Goal: Information Seeking & Learning: Learn about a topic

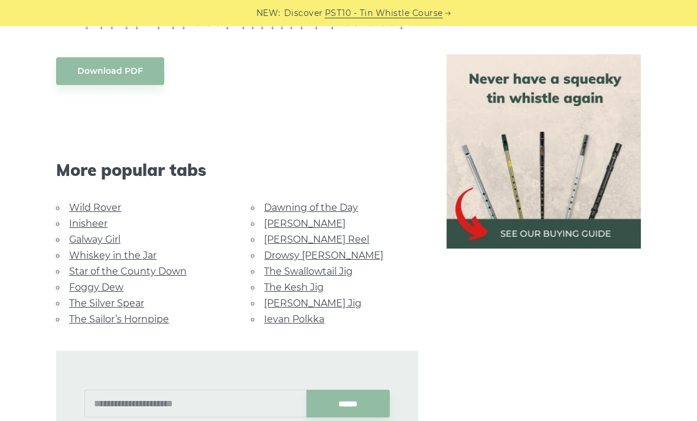
scroll to position [620, 0]
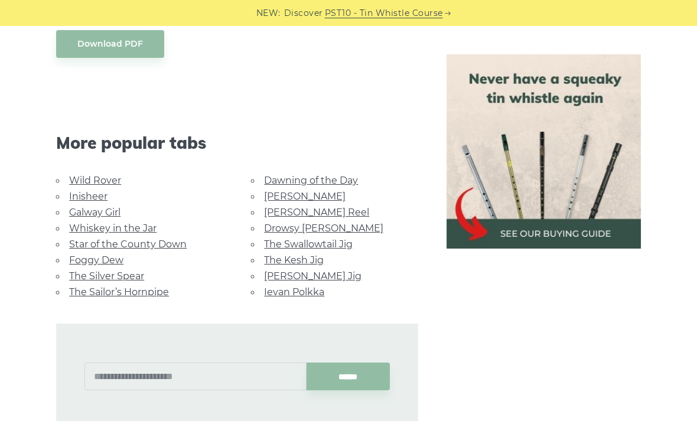
click at [96, 191] on link "Inisheer" at bounding box center [88, 196] width 38 height 11
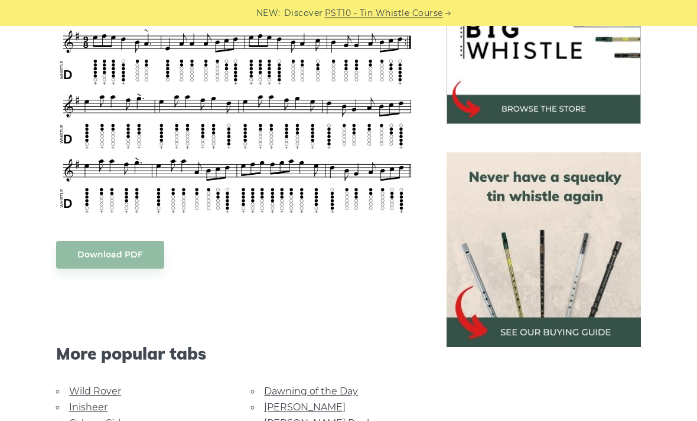
scroll to position [408, 0]
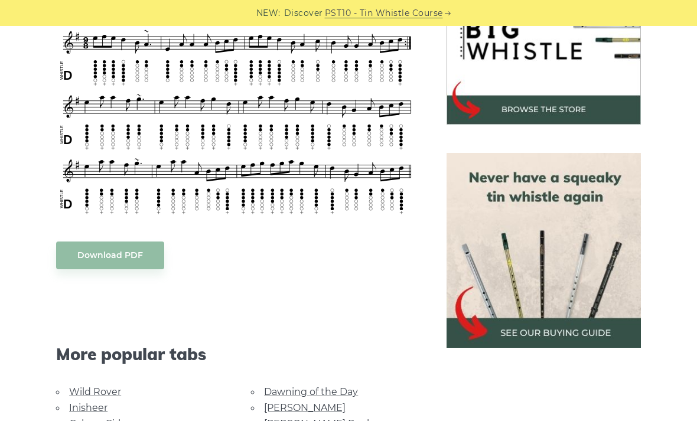
click at [109, 389] on link "Wild Rover" at bounding box center [95, 392] width 52 height 11
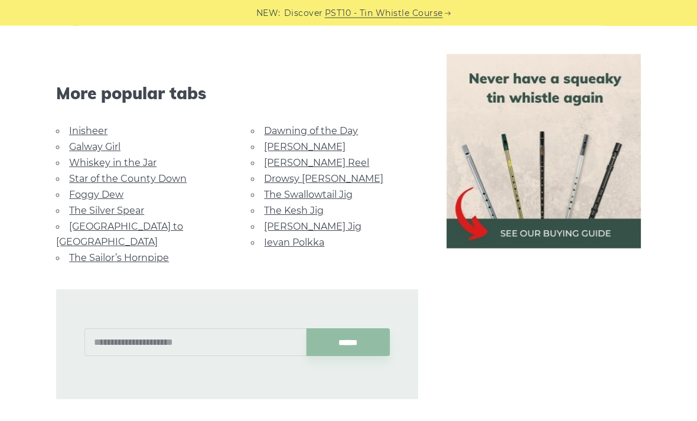
scroll to position [1108, 0]
click at [75, 161] on link "Whiskey in the Jar" at bounding box center [112, 162] width 87 height 11
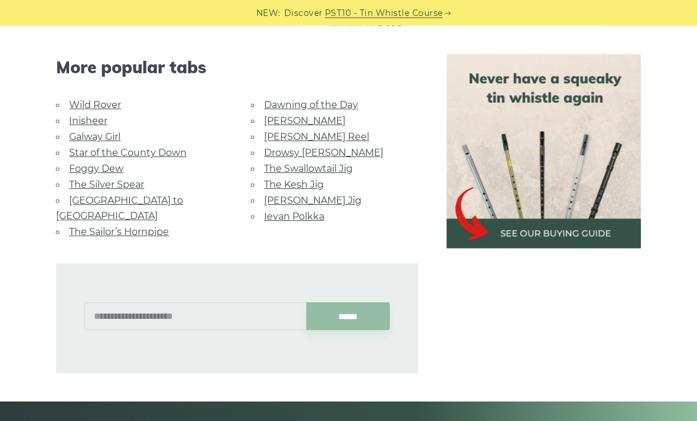
scroll to position [734, 0]
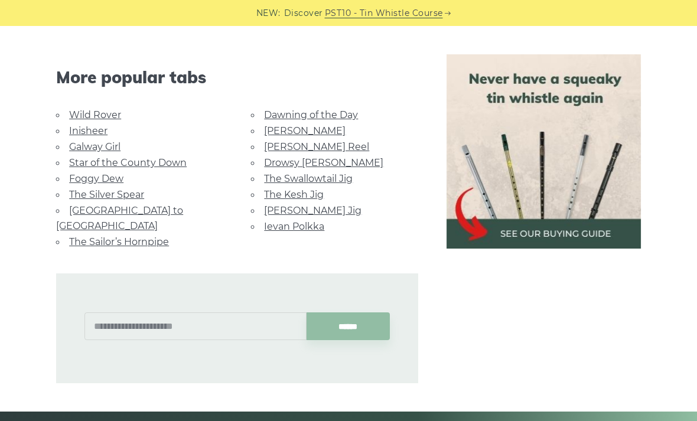
click at [86, 177] on link "Foggy Dew" at bounding box center [96, 178] width 54 height 11
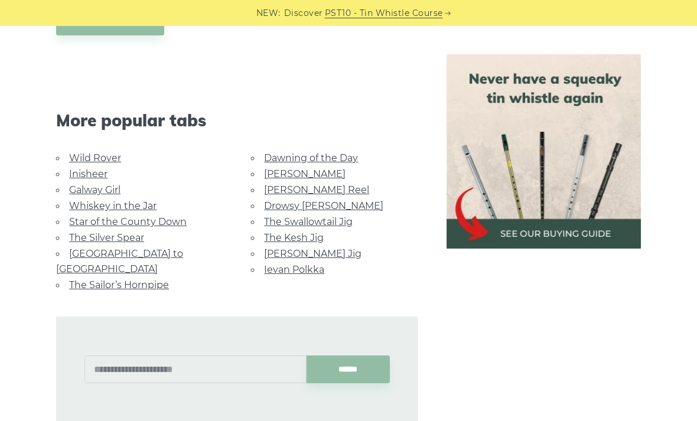
scroll to position [634, 0]
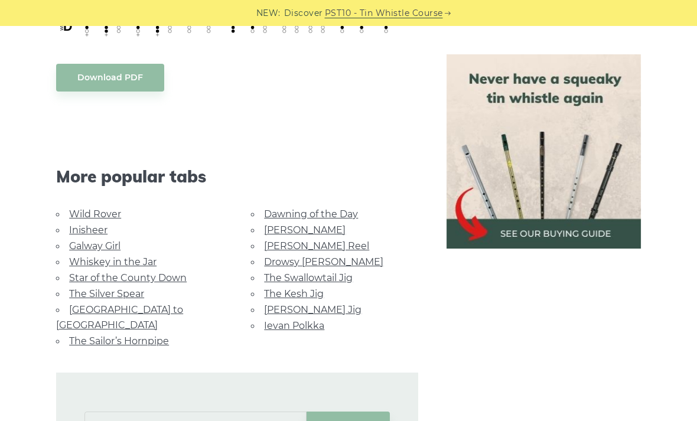
click at [268, 215] on link "Dawning of the Day" at bounding box center [311, 214] width 94 height 11
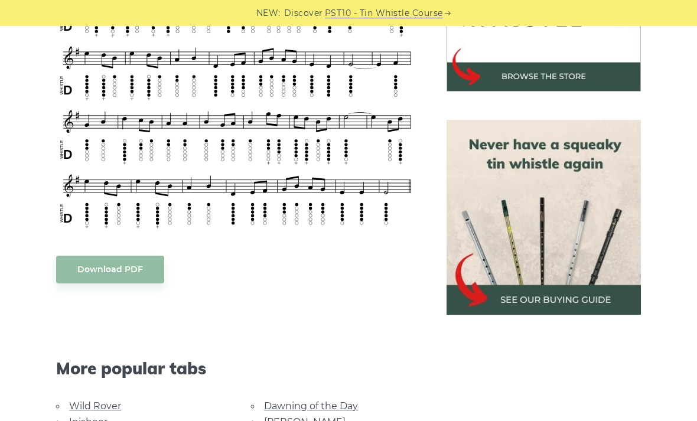
scroll to position [439, 0]
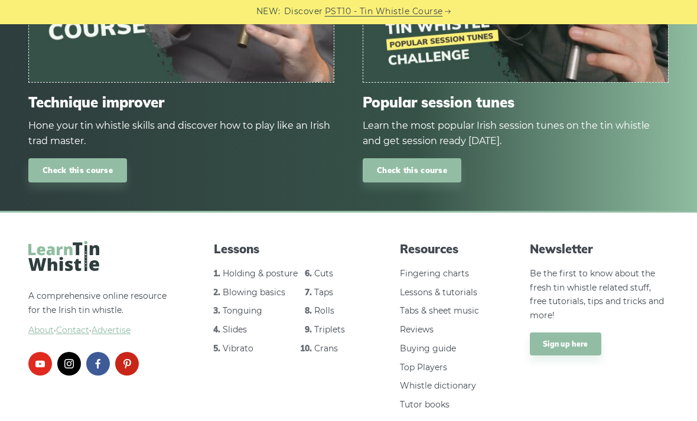
scroll to position [1330, 0]
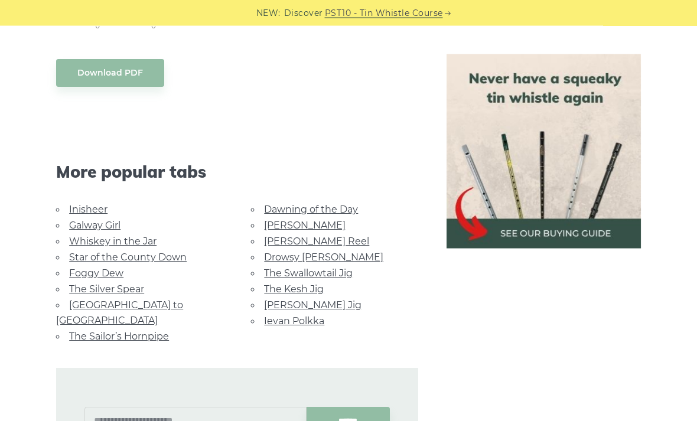
scroll to position [1030, 0]
click at [86, 236] on link "Whiskey in the Jar" at bounding box center [112, 241] width 87 height 11
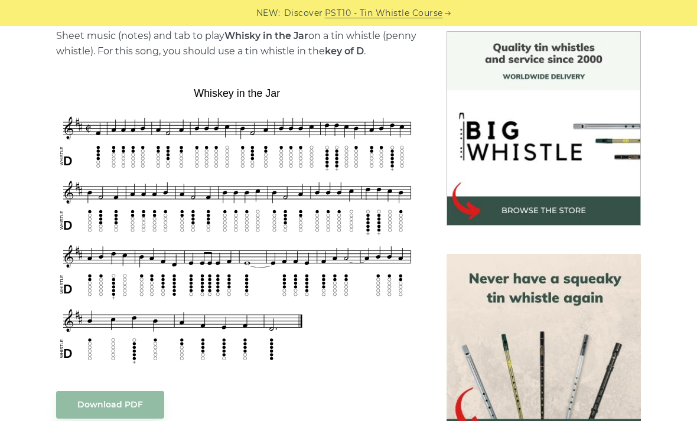
scroll to position [304, 0]
